Goal: Task Accomplishment & Management: Complete application form

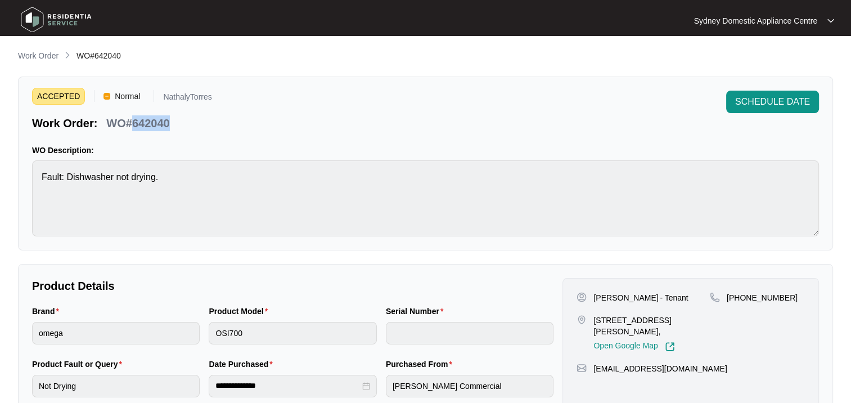
click at [36, 53] on p "Work Order" at bounding box center [38, 55] width 41 height 11
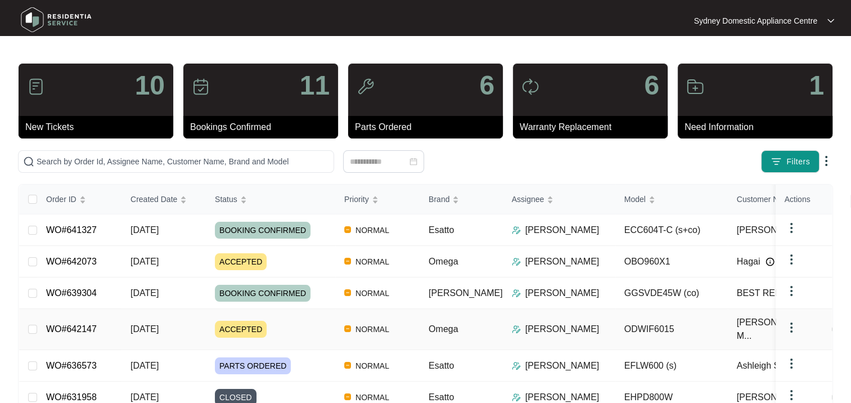
drag, startPoint x: 658, startPoint y: 319, endPoint x: 581, endPoint y: 320, distance: 77.6
click at [581, 320] on tr "WO#642147 [DATE] ACCEPTED NORMAL Omega [PERSON_NAME] ODWIF6015 [PERSON_NAME] - …" at bounding box center [514, 329] width 990 height 41
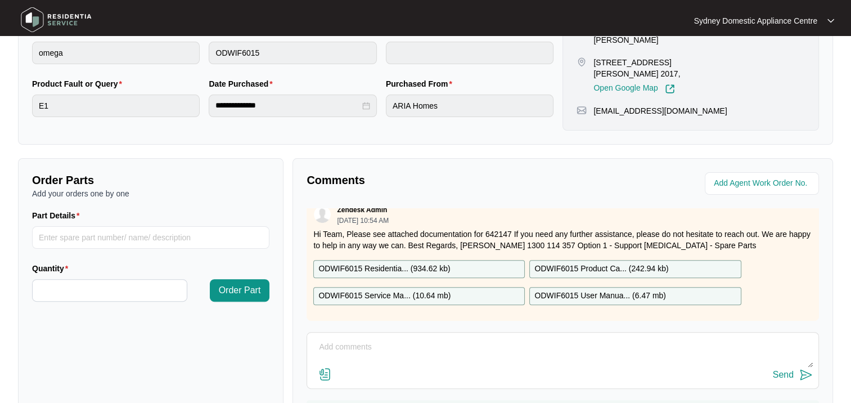
scroll to position [281, 0]
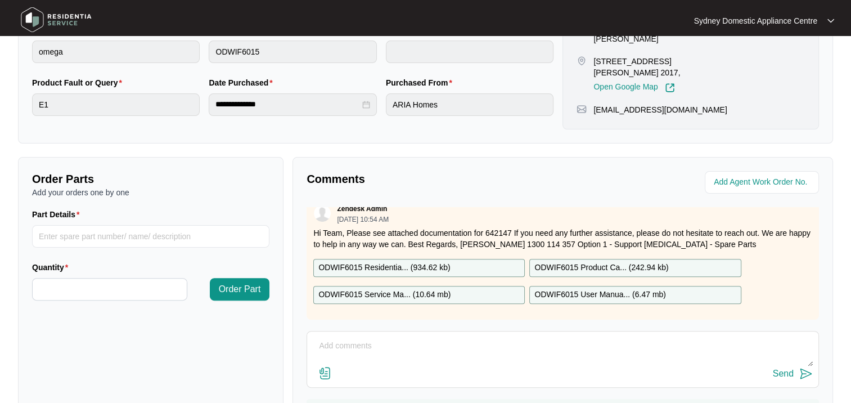
click at [354, 351] on textarea at bounding box center [563, 351] width 500 height 29
type textarea "Hi [PERSON_NAME] Do we just use the same work order for both dishwashers?"
click at [788, 369] on div "Send" at bounding box center [783, 373] width 21 height 10
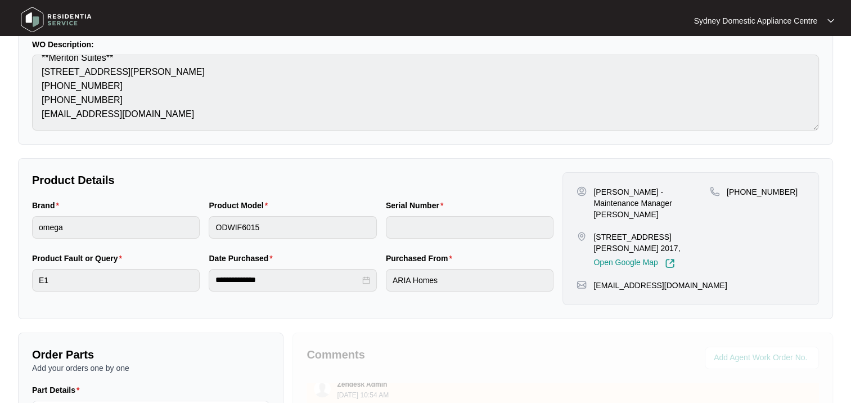
scroll to position [56, 0]
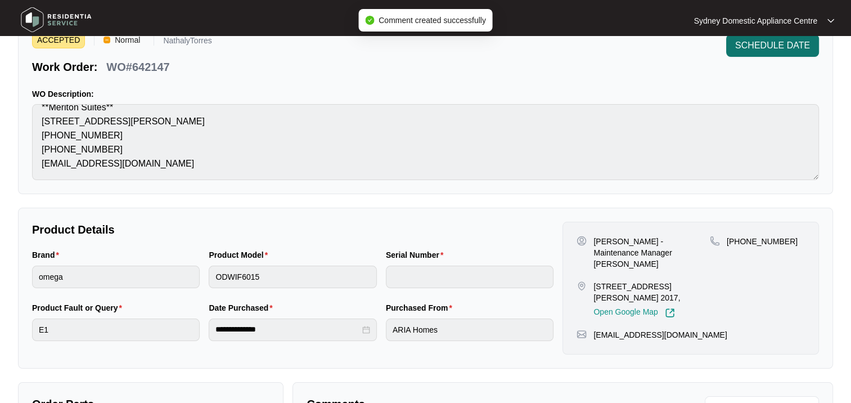
click at [754, 52] on button "SCHEDULE DATE" at bounding box center [772, 45] width 93 height 23
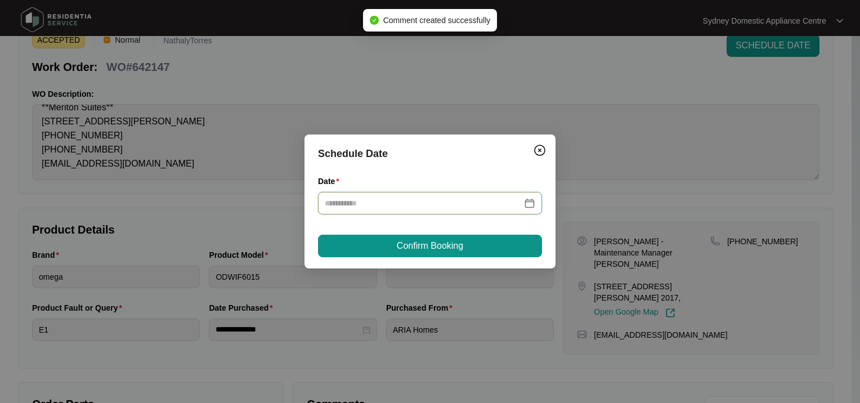
click at [402, 199] on input "Date" at bounding box center [423, 203] width 197 height 12
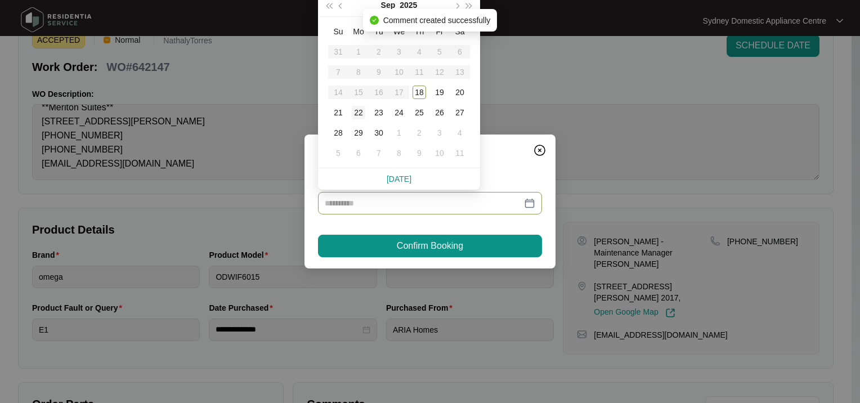
click at [354, 108] on div "22" at bounding box center [359, 113] width 14 height 14
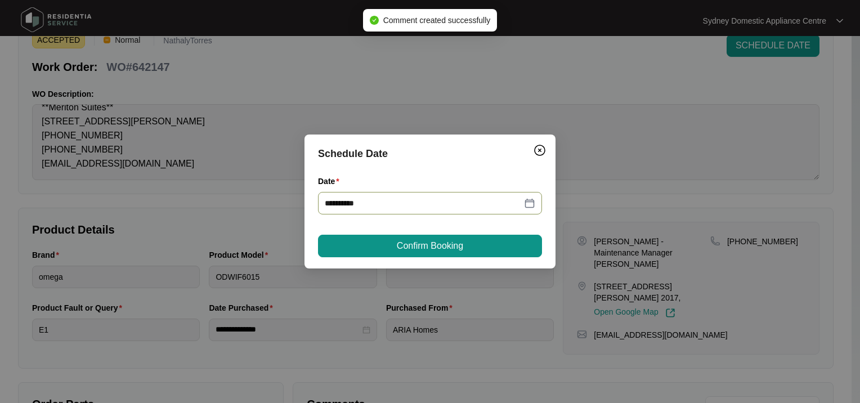
type input "**********"
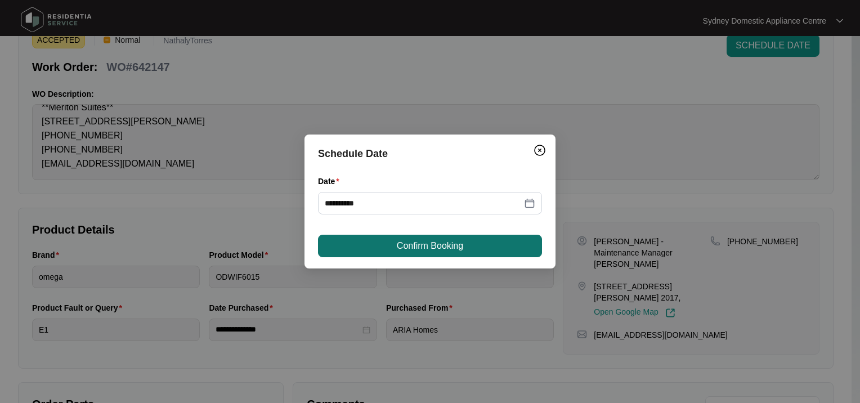
click at [399, 248] on span "Confirm Booking" at bounding box center [430, 246] width 66 height 14
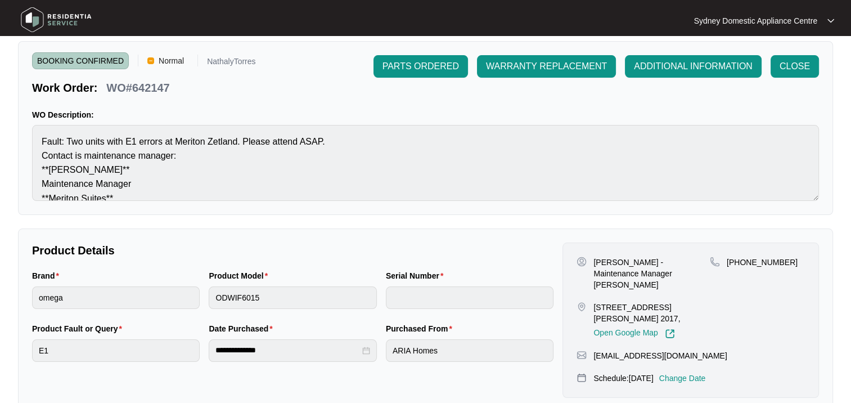
scroll to position [0, 0]
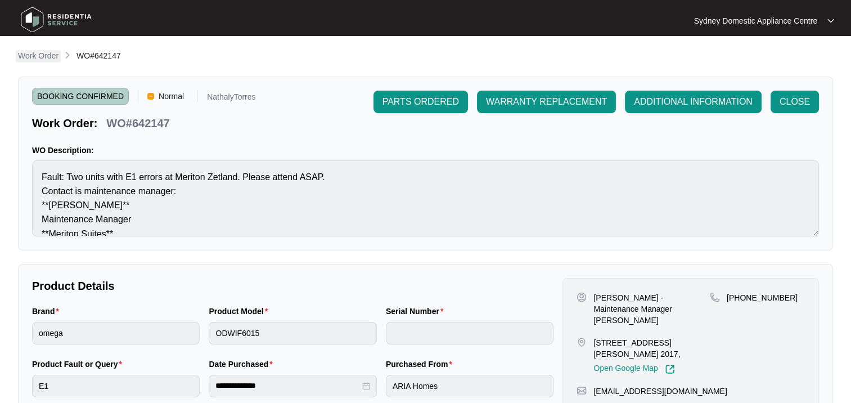
click at [47, 54] on p "Work Order" at bounding box center [38, 55] width 41 height 11
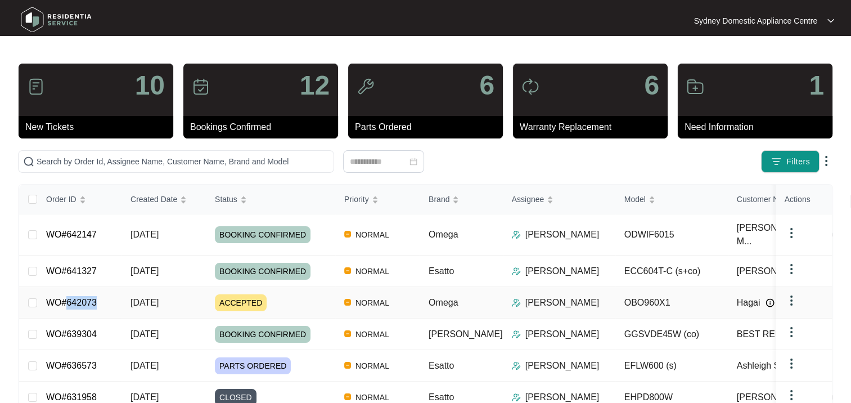
drag, startPoint x: 106, startPoint y: 294, endPoint x: 64, endPoint y: 293, distance: 42.2
click at [64, 293] on td "WO#642073" at bounding box center [79, 303] width 84 height 32
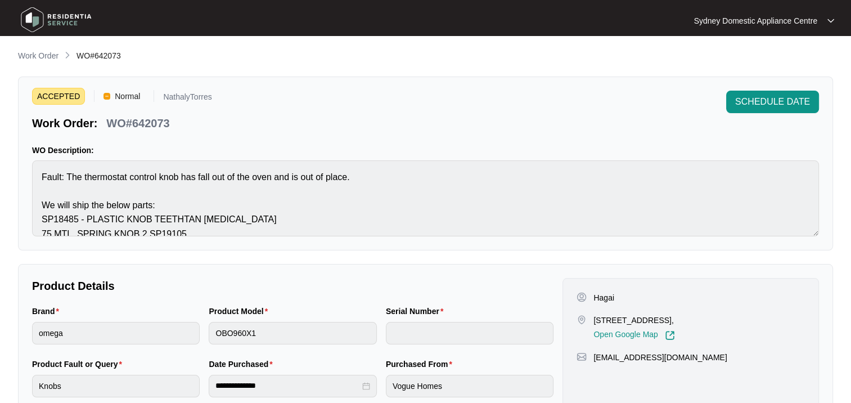
click at [153, 127] on p "WO#642073" at bounding box center [137, 123] width 63 height 16
copy p "642073"
click at [37, 52] on p "Work Order" at bounding box center [38, 55] width 41 height 11
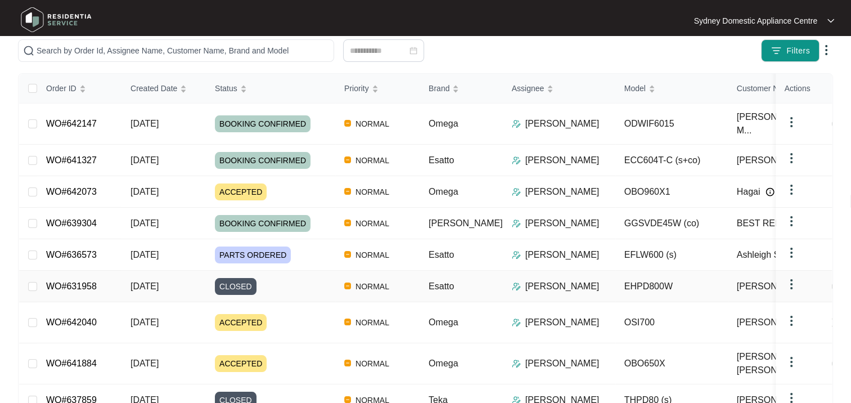
scroll to position [146, 0]
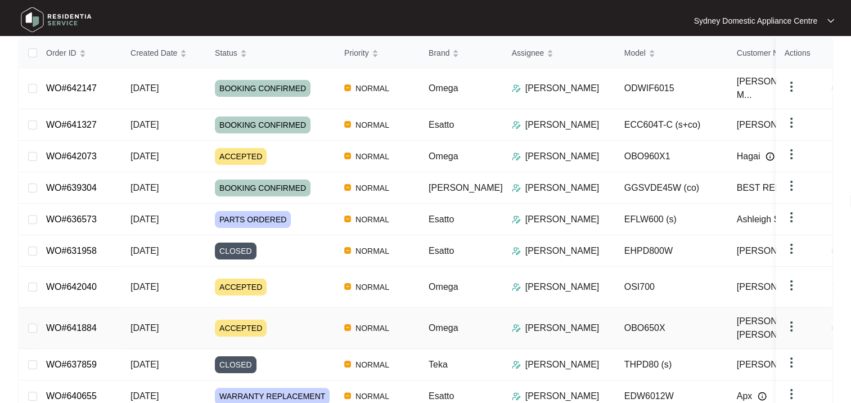
click at [191, 315] on td "[DATE]" at bounding box center [164, 328] width 84 height 41
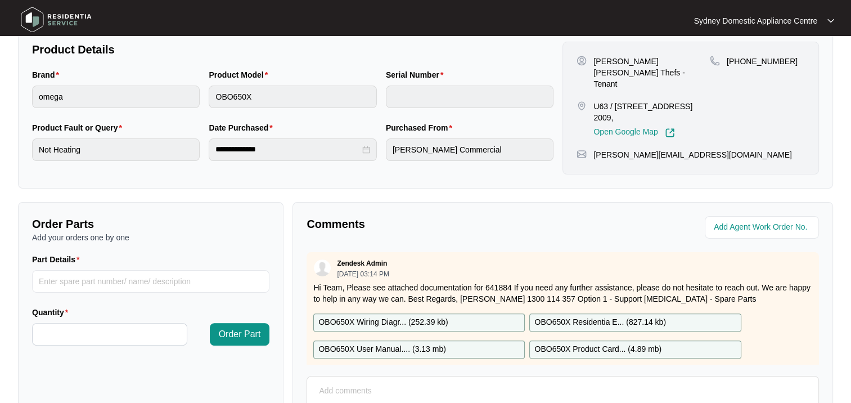
scroll to position [281, 0]
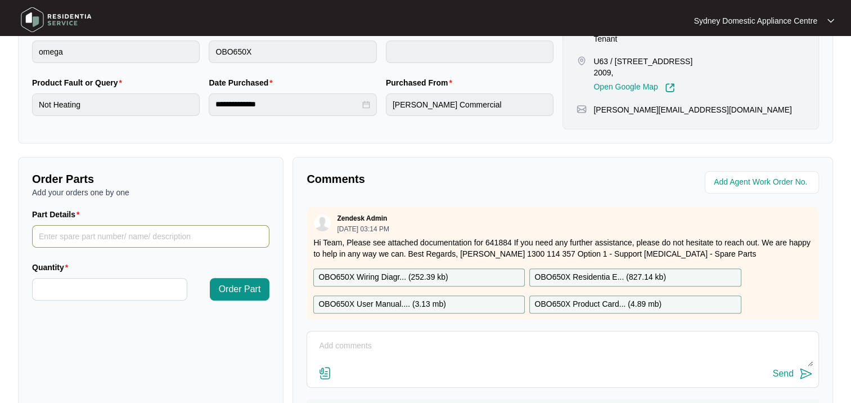
click at [110, 237] on input "Part Details" at bounding box center [150, 236] width 237 height 23
click at [210, 278] on button "Order Part" at bounding box center [240, 289] width 60 height 23
click at [110, 237] on input "fan forced element" at bounding box center [150, 236] width 237 height 23
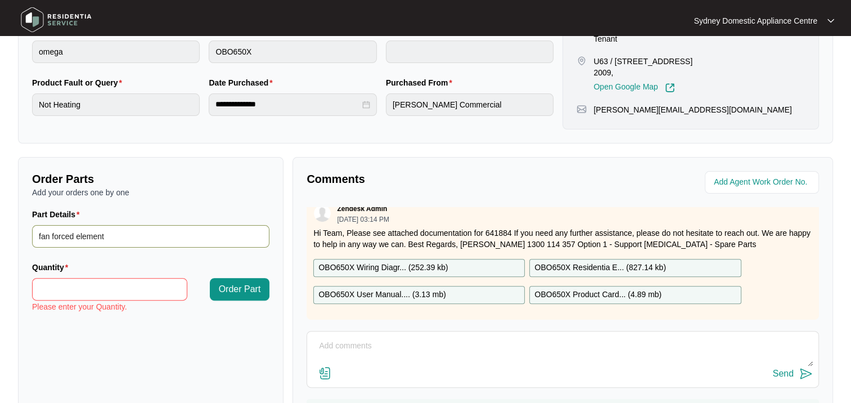
type input "fan forced element"
click at [592, 289] on p "OBO650X Product Card... ( 4.89 mb )" at bounding box center [597, 295] width 127 height 12
drag, startPoint x: 93, startPoint y: 281, endPoint x: 90, endPoint y: 261, distance: 20.0
click at [93, 281] on input "Quantity" at bounding box center [110, 288] width 154 height 21
type input "*"
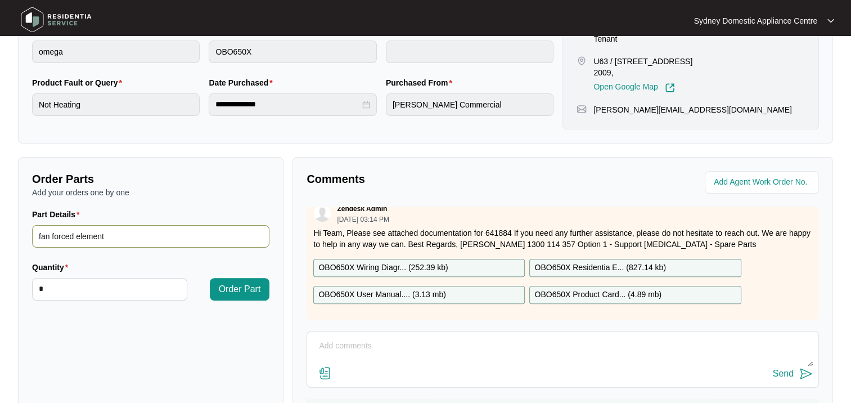
drag, startPoint x: 124, startPoint y: 232, endPoint x: 16, endPoint y: 226, distance: 108.2
click at [19, 226] on div "Order Parts Add your orders one by one Part Details fan forced element Quantity…" at bounding box center [151, 302] width 266 height 290
paste input "SP14050"
type input "SP14050"
click at [228, 294] on span "Order Part" at bounding box center [240, 289] width 42 height 14
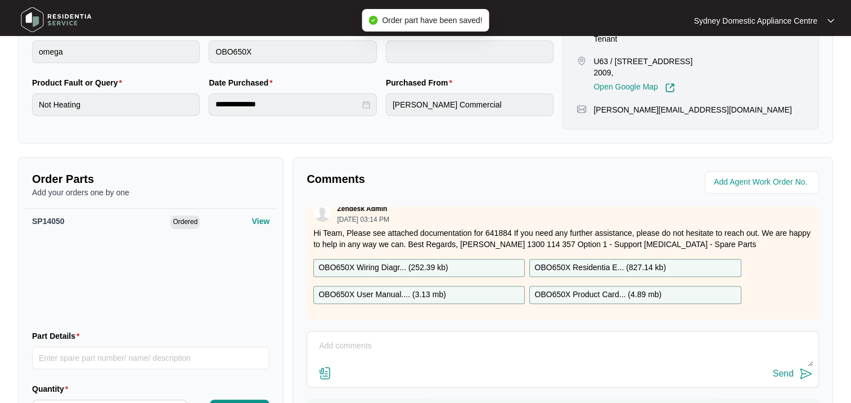
click at [363, 345] on textarea at bounding box center [563, 351] width 500 height 29
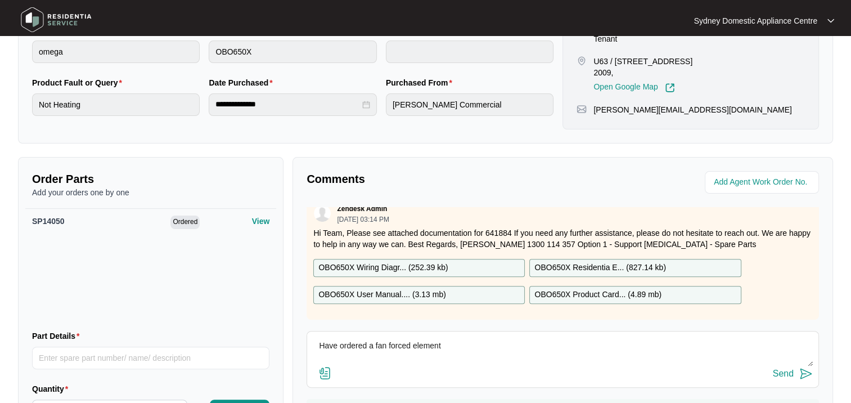
paste textarea "SP14050"
type textarea "Have ordered a fan forced element SP14050. please dispatch"
click at [799, 376] on img at bounding box center [806, 374] width 14 height 14
click at [799, 376] on div "Comments Zendesk Admin [DATE] 03:14 PM Hi Team, Please see attached documentati…" at bounding box center [563, 302] width 541 height 290
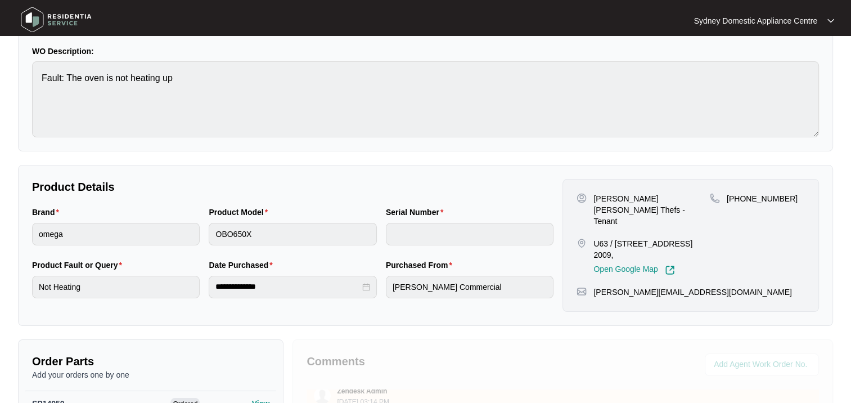
scroll to position [0, 0]
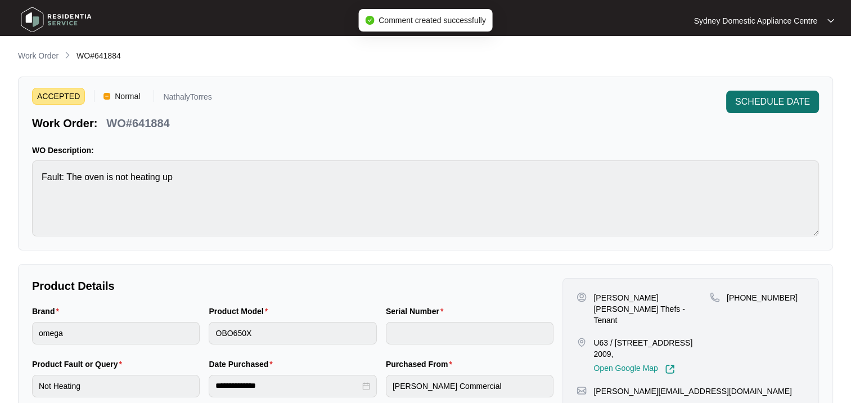
click at [758, 102] on span "SCHEDULE DATE" at bounding box center [772, 102] width 75 height 14
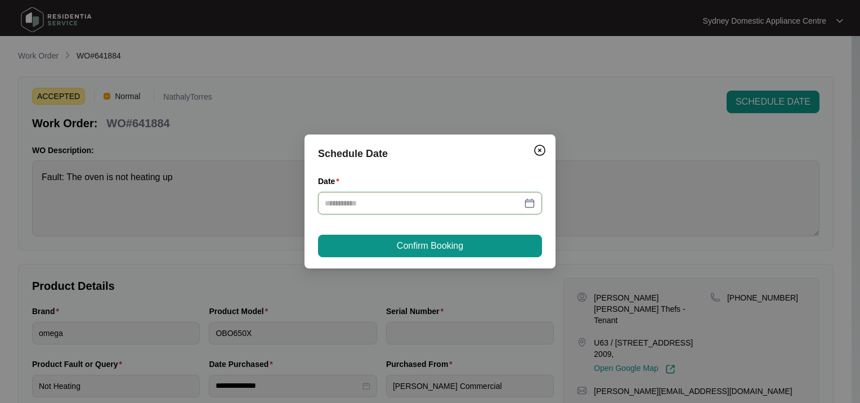
click at [360, 208] on input "Date" at bounding box center [423, 203] width 197 height 12
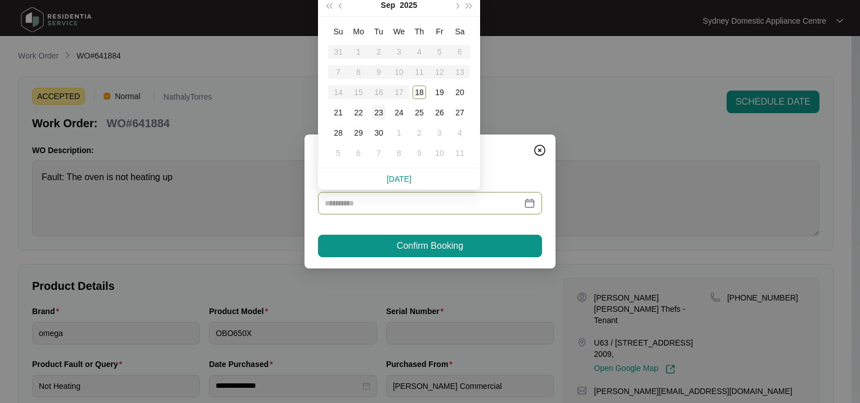
click at [380, 115] on div "23" at bounding box center [379, 113] width 14 height 14
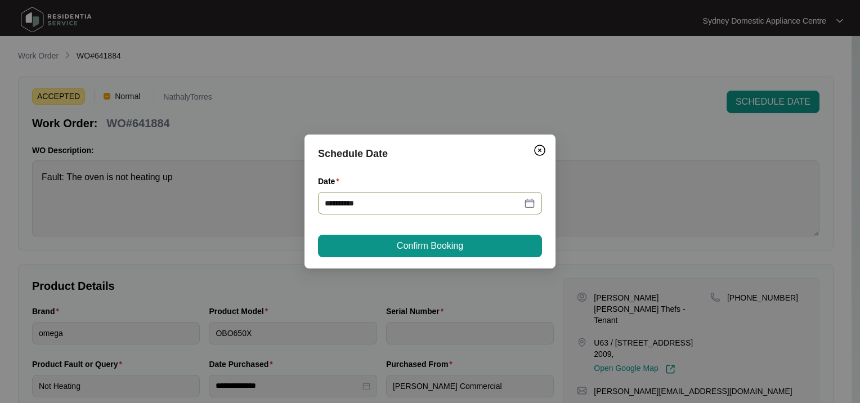
type input "**********"
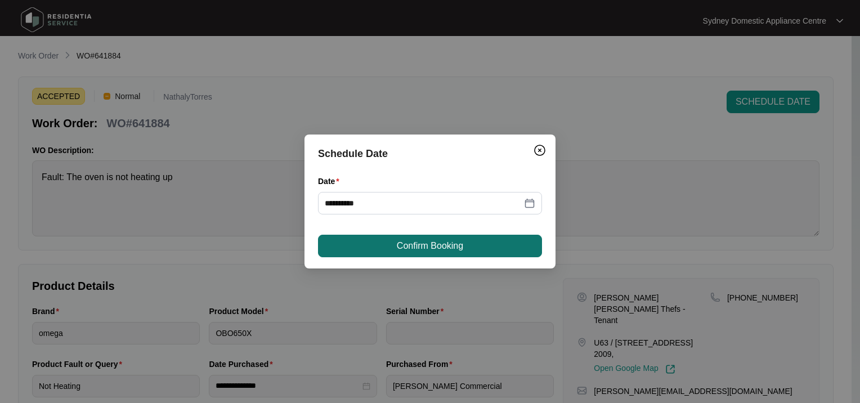
click at [385, 248] on button "Confirm Booking" at bounding box center [430, 246] width 224 height 23
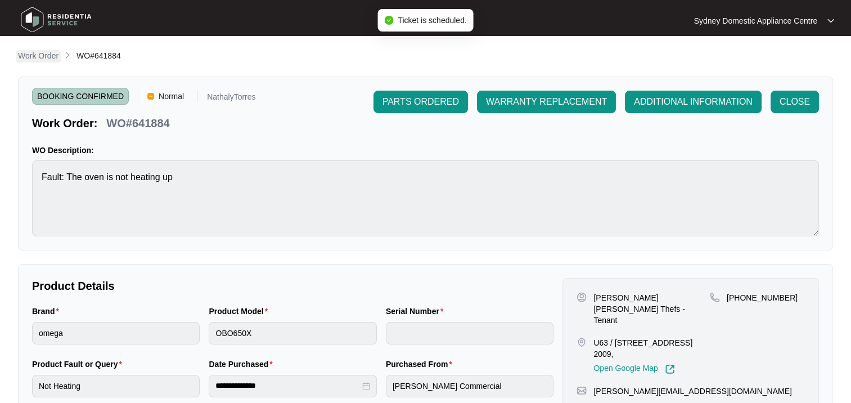
click at [46, 56] on p "Work Order" at bounding box center [38, 55] width 41 height 11
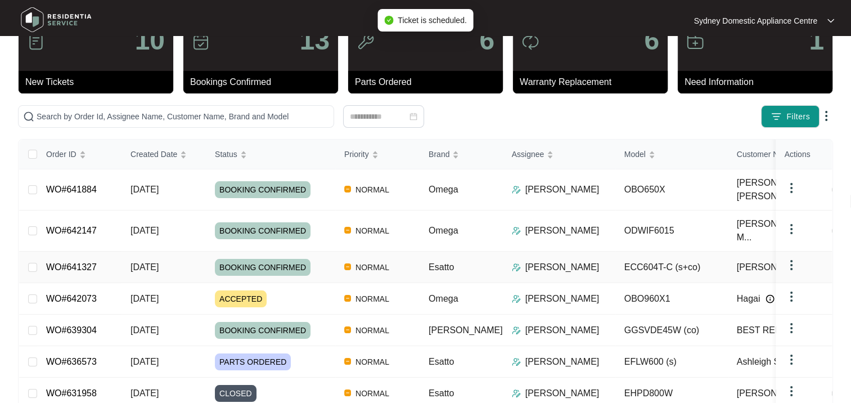
scroll to position [113, 0]
